Goal: Task Accomplishment & Management: Manage account settings

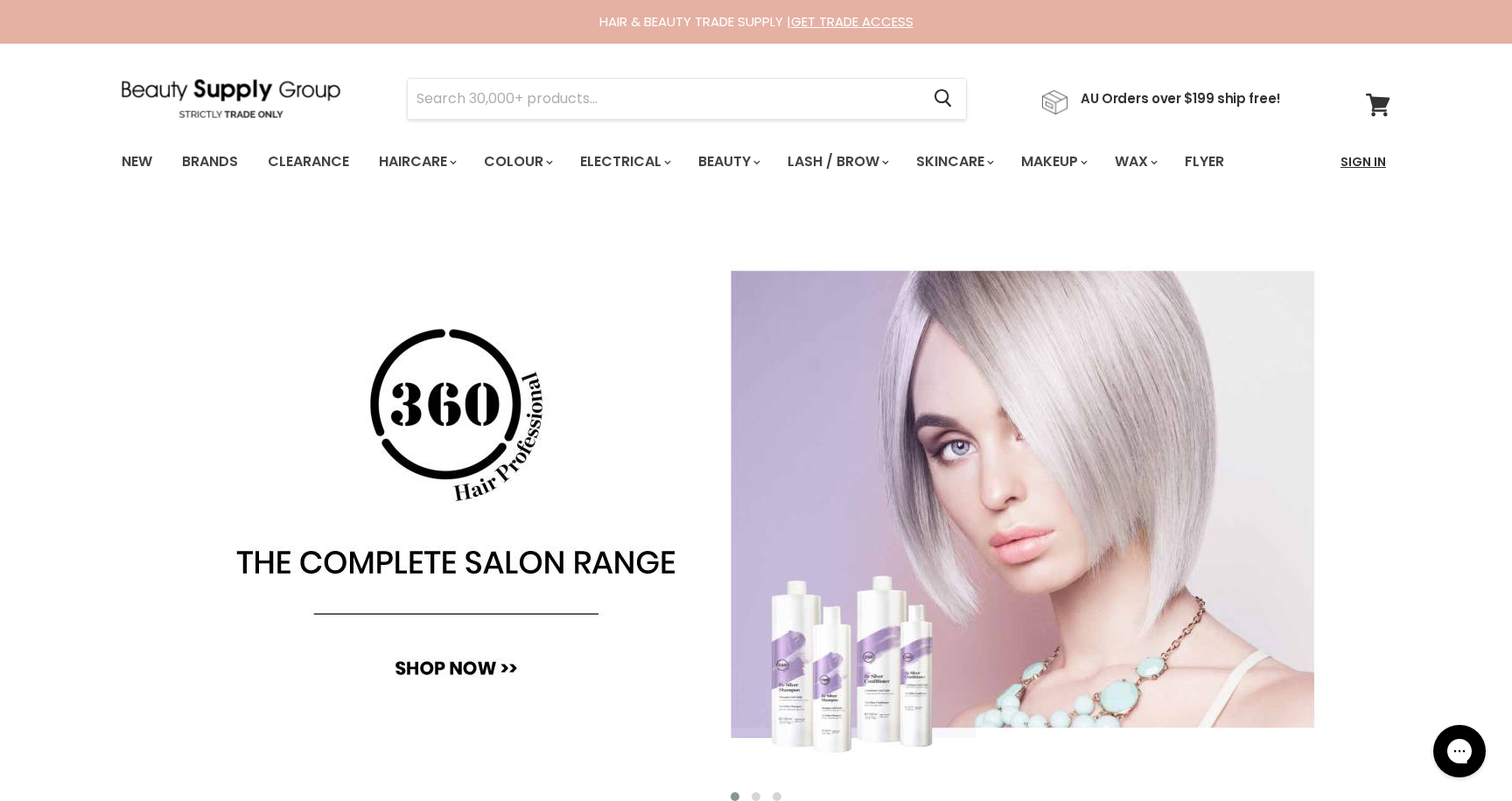
click at [1352, 160] on link "Sign In" at bounding box center [1363, 162] width 66 height 37
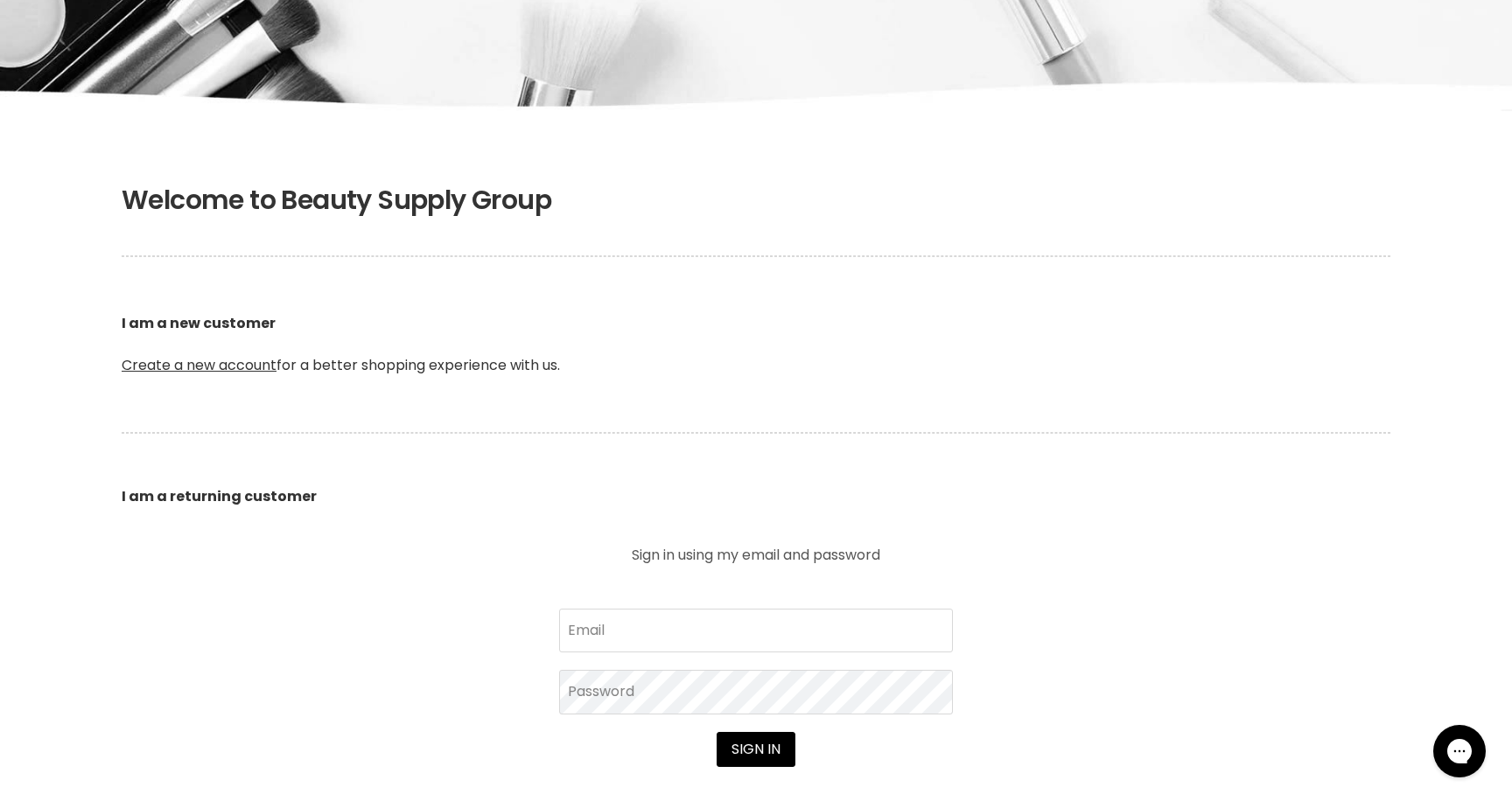
scroll to position [348, 0]
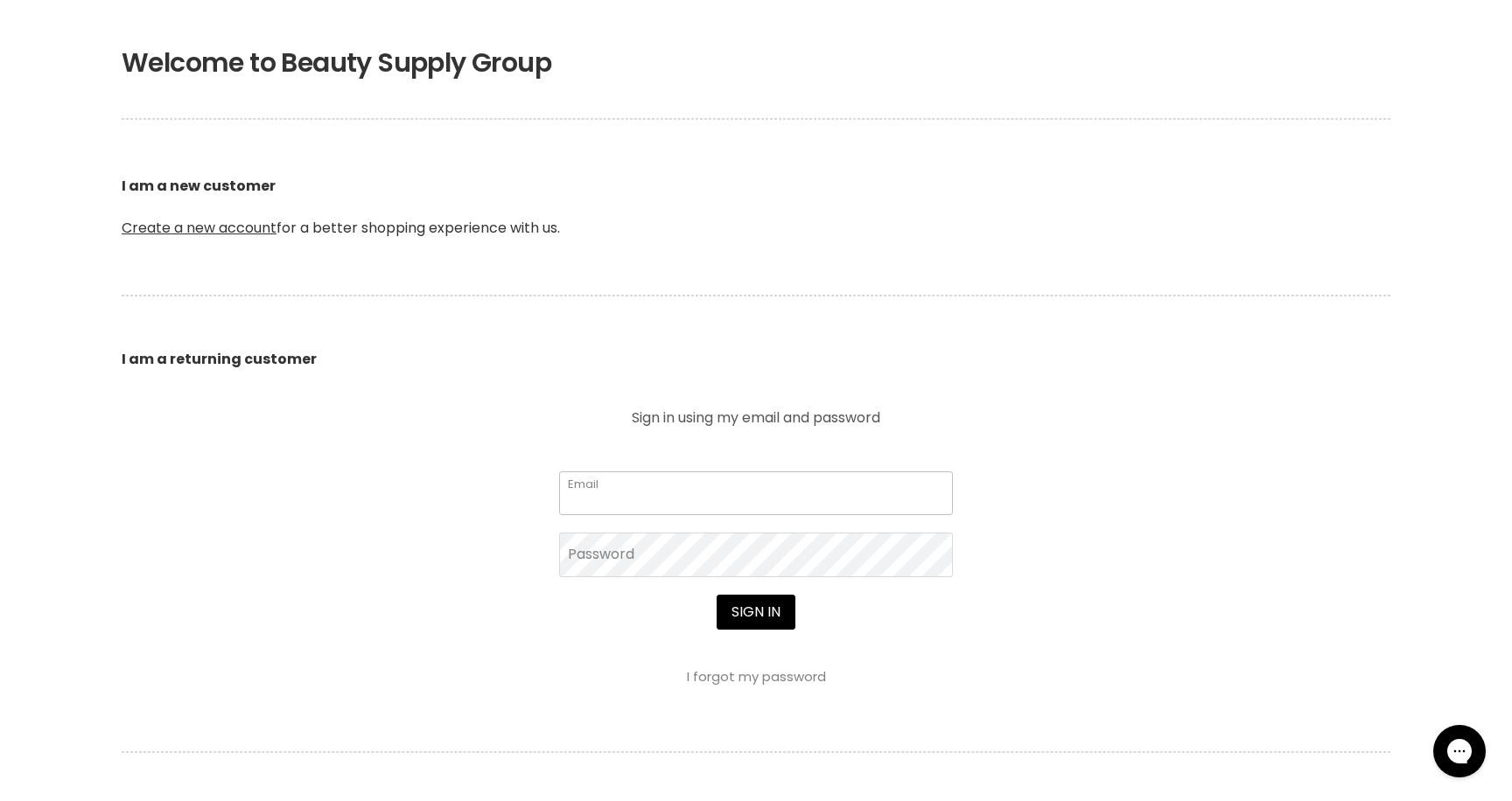
click at [608, 490] on input "Email" at bounding box center [756, 493] width 394 height 44
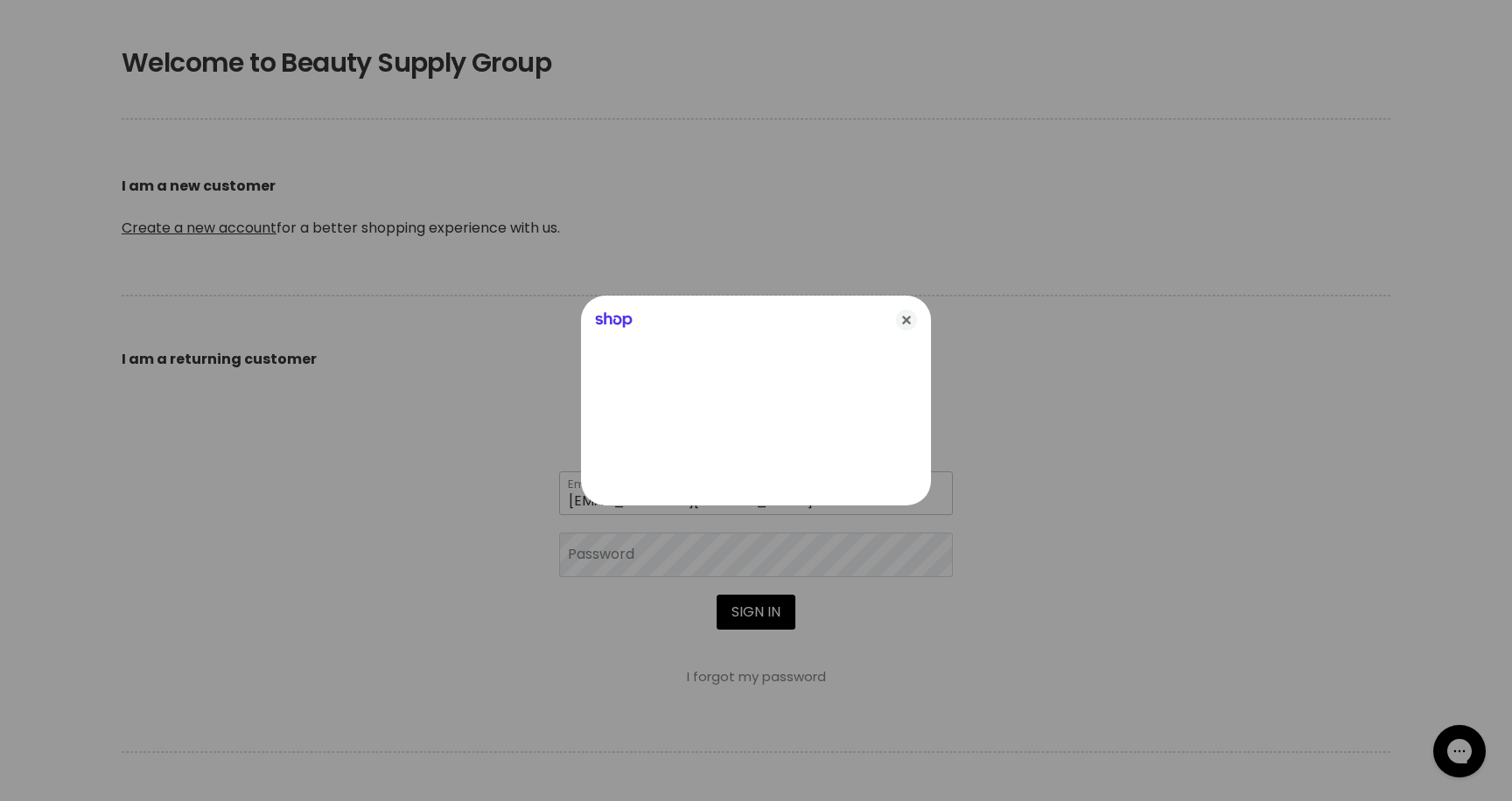
type input "debbietemp61@hotmail.com"
click at [903, 321] on icon "Close" at bounding box center [906, 320] width 21 height 21
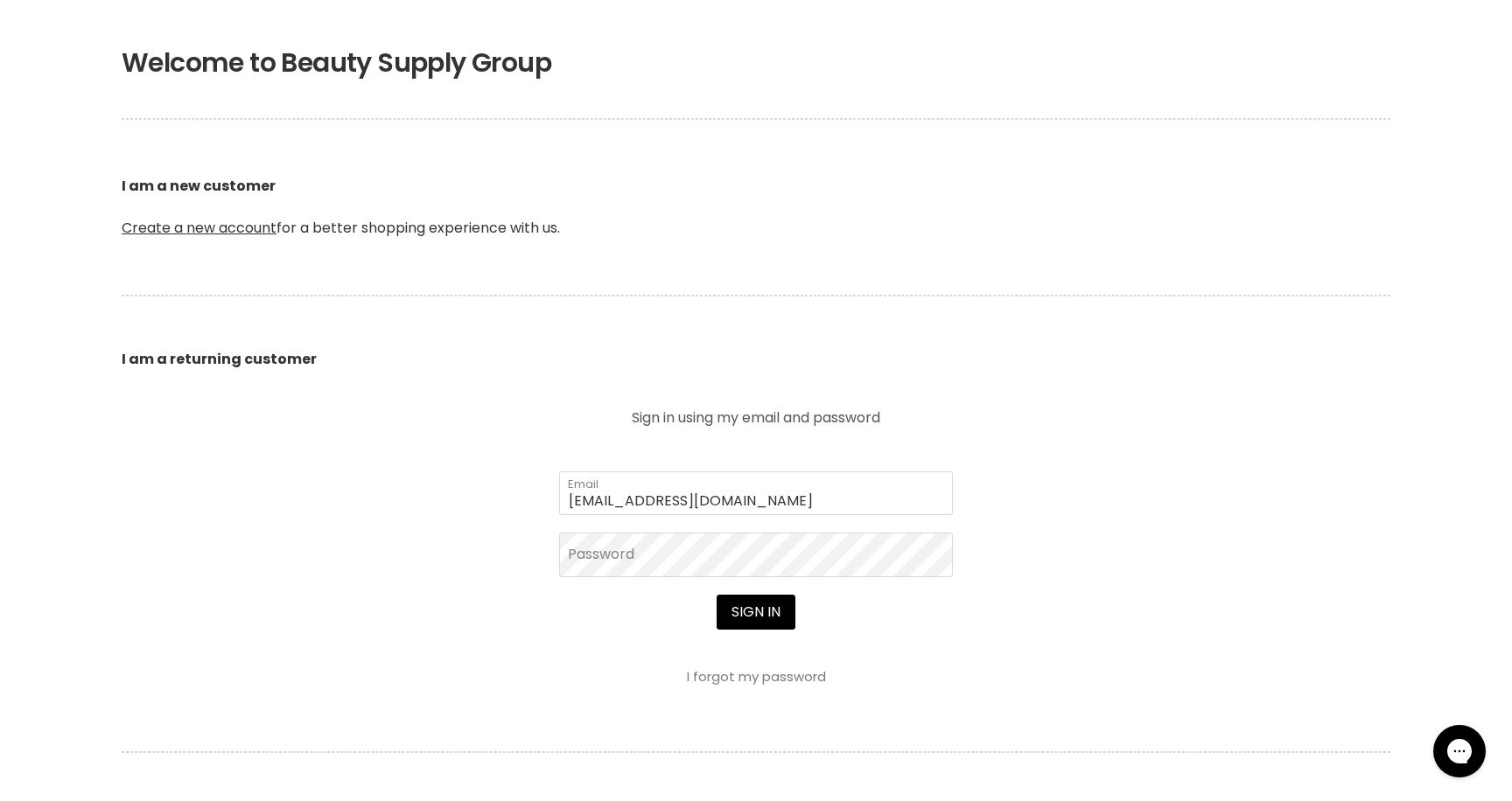
click at [741, 679] on link "I forgot my password" at bounding box center [756, 676] width 139 height 19
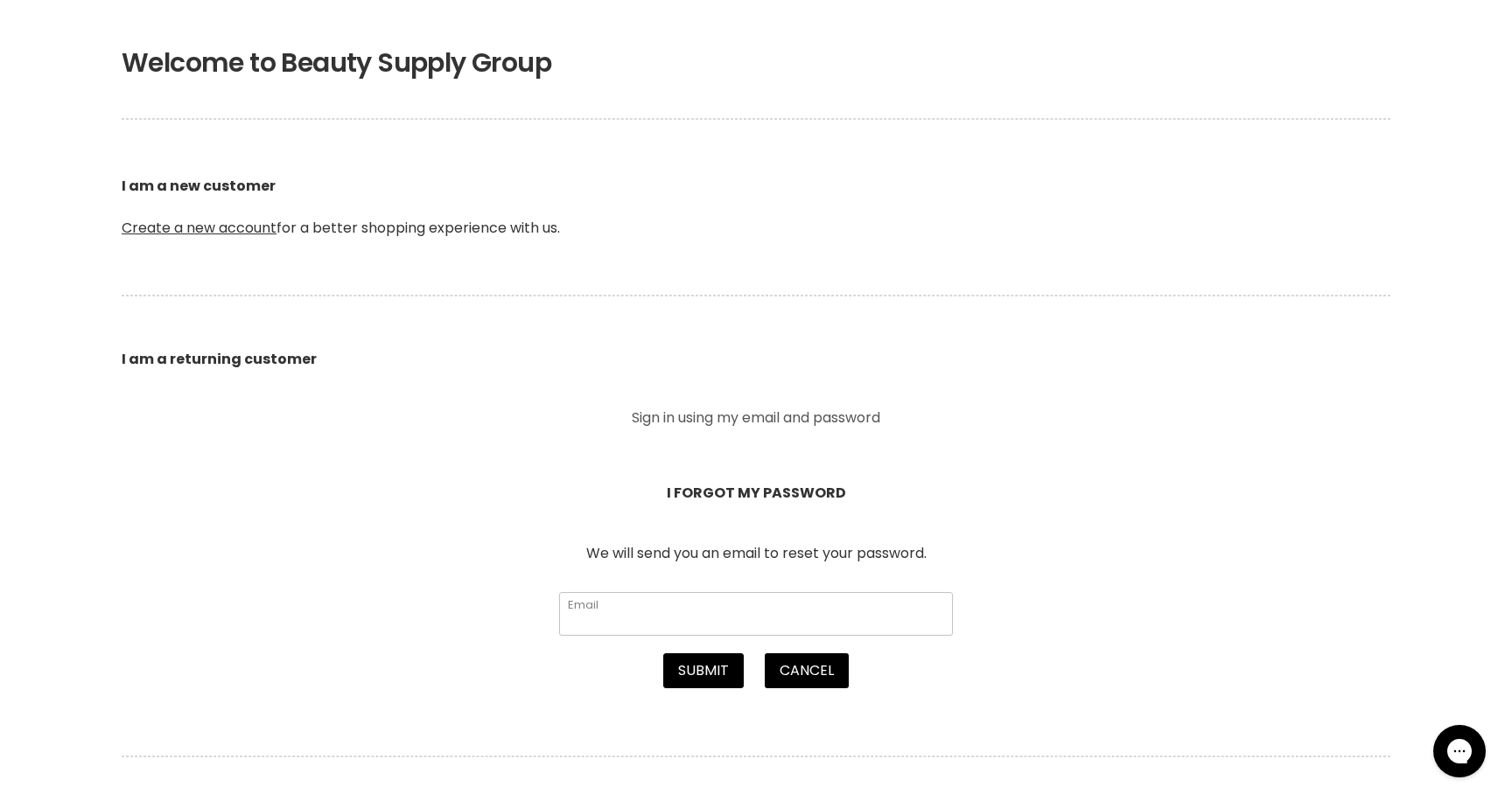
click at [673, 620] on input "Email" at bounding box center [756, 614] width 394 height 44
type input "debbietemp61@hotmail.com"
click at [691, 670] on button "Submit" at bounding box center [703, 670] width 80 height 35
